Goal: Information Seeking & Learning: Learn about a topic

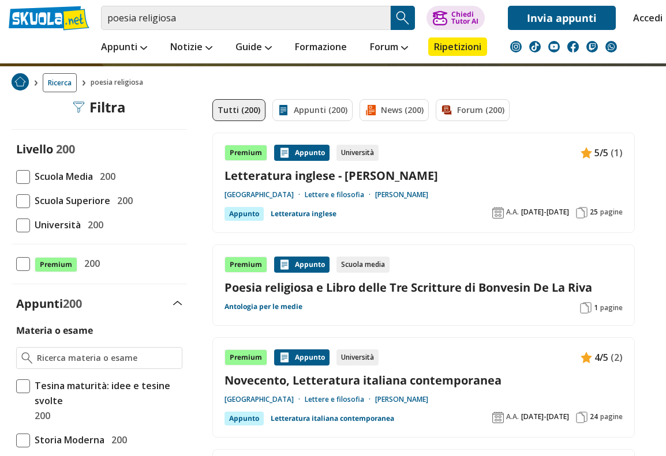
scroll to position [55, 0]
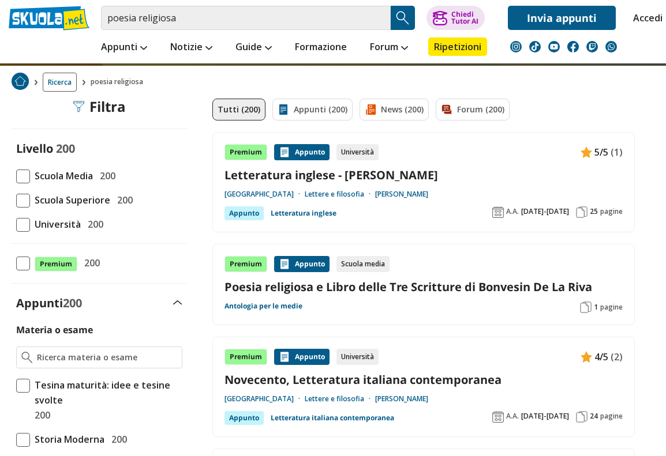
click at [483, 305] on div "Premium Appunto Scuola media Poesia religiosa e Libro delle Tre Scritture di Bo…" at bounding box center [423, 284] width 398 height 57
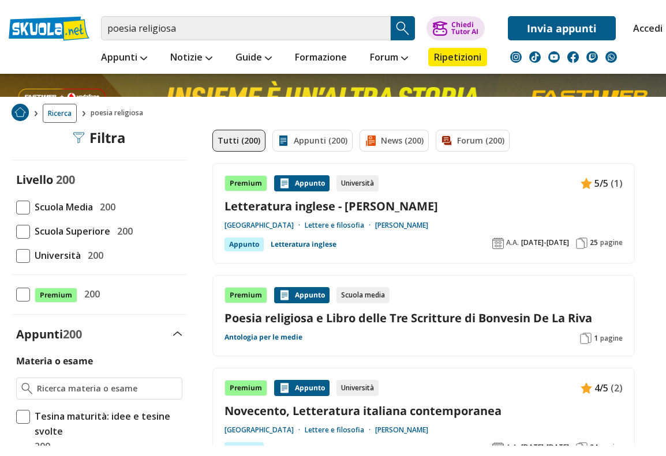
scroll to position [69, 0]
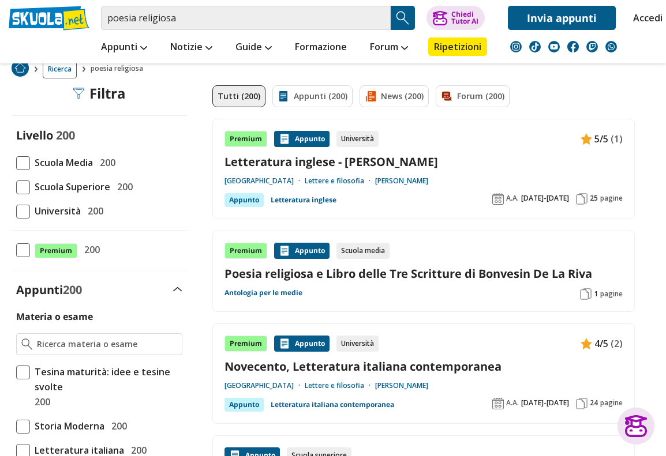
click at [21, 186] on span at bounding box center [23, 188] width 14 height 14
click at [16, 187] on input "Scuola Superiore 200" at bounding box center [16, 187] width 0 height 0
checkbox input "true"
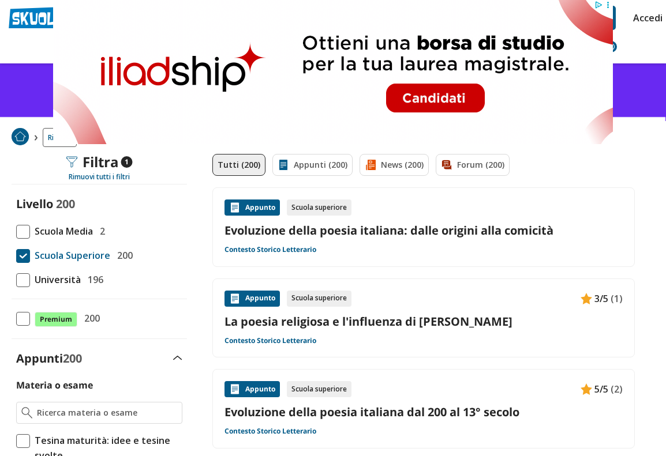
click at [410, 321] on link "La poesia religiosa e l'influenza di San Francesco d'Assisi" at bounding box center [423, 322] width 398 height 16
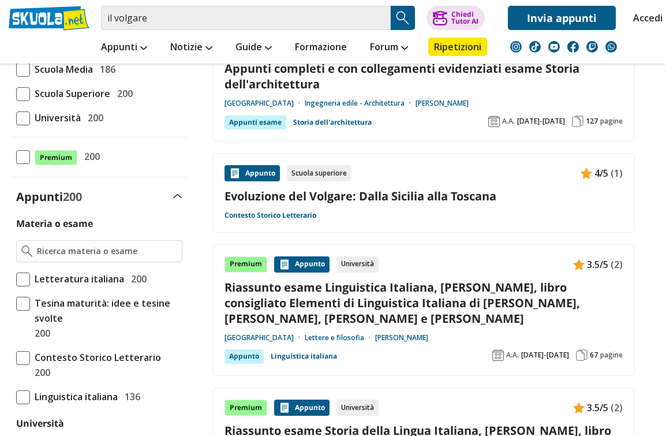
scroll to position [162, 0]
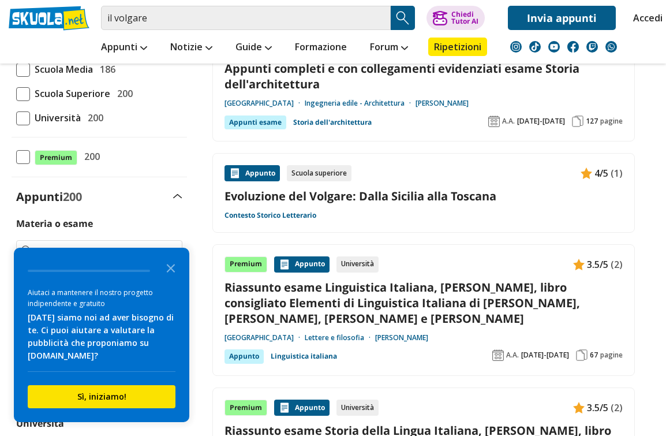
click at [462, 189] on link "Evoluzione del Volgare: Dalla Sicilia alla Toscana" at bounding box center [423, 196] width 398 height 16
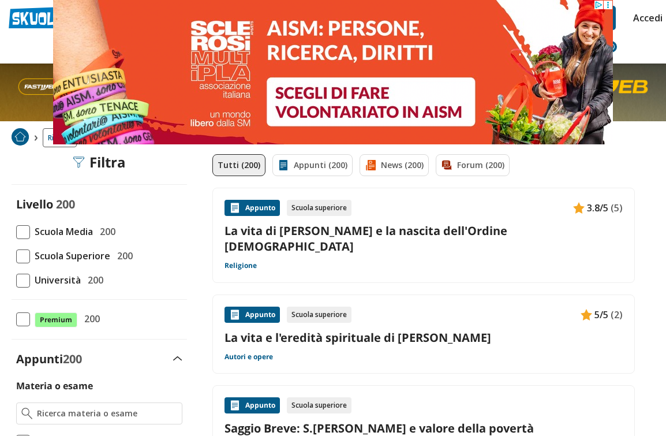
click at [405, 238] on link "La vita di San Francesco d'Assisi e la nascita dell'Ordine Francescano" at bounding box center [423, 238] width 398 height 31
